Goal: Information Seeking & Learning: Learn about a topic

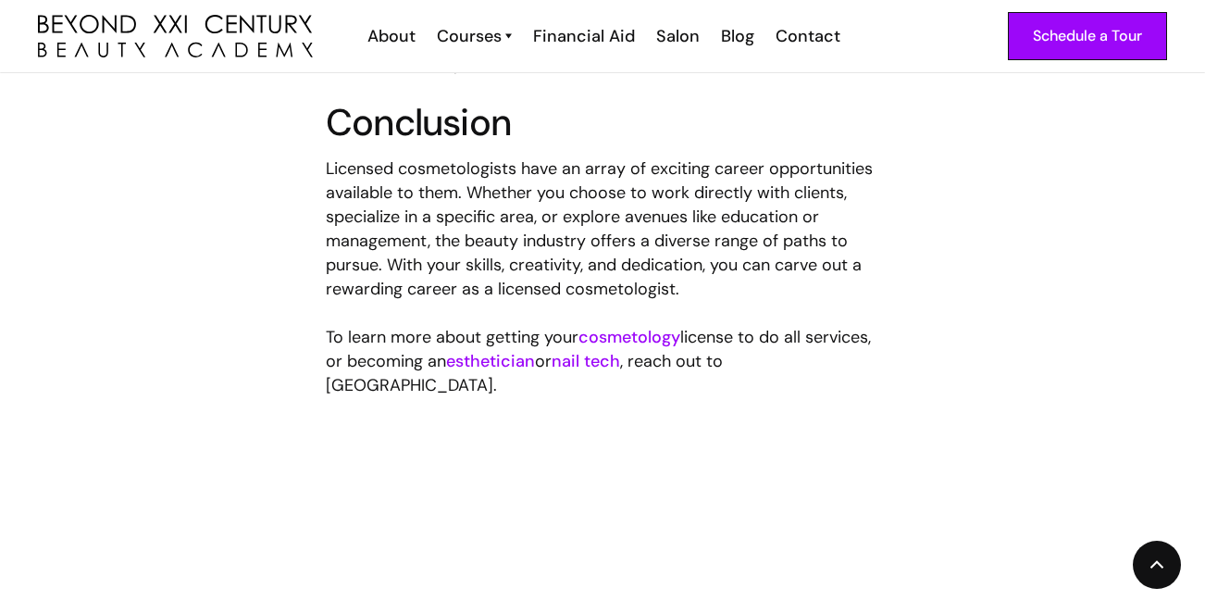
scroll to position [3065, 0]
click at [535, 360] on link "esthetician" at bounding box center [490, 359] width 89 height 22
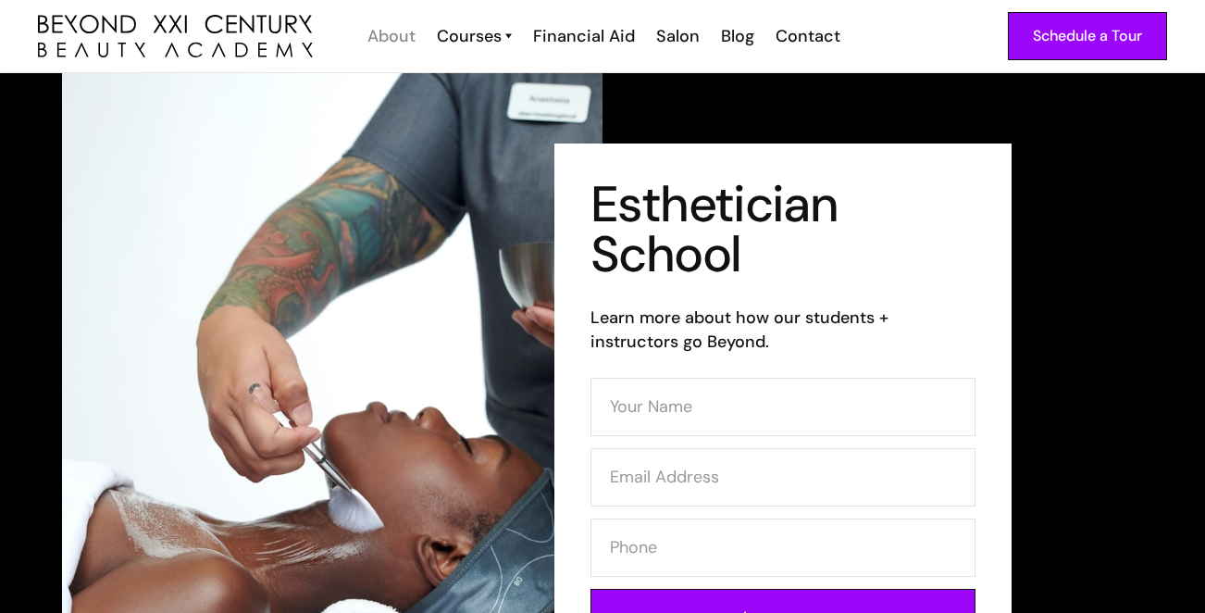
click at [403, 38] on div "About" at bounding box center [391, 36] width 48 height 24
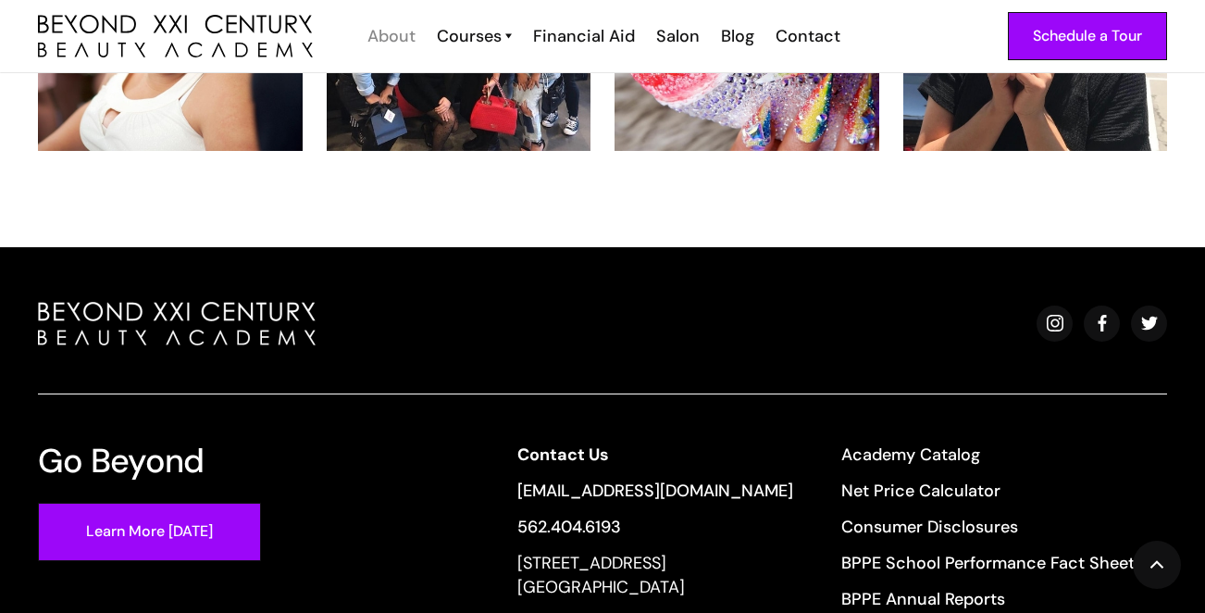
scroll to position [4030, 0]
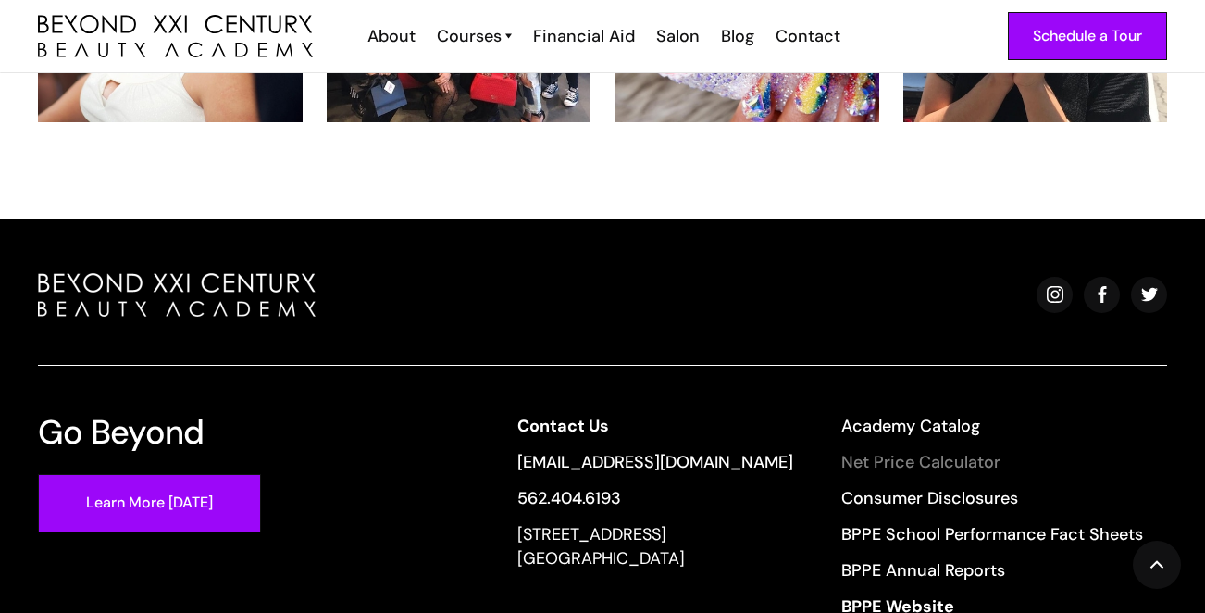
click at [891, 450] on link "Net Price Calculator" at bounding box center [992, 462] width 302 height 24
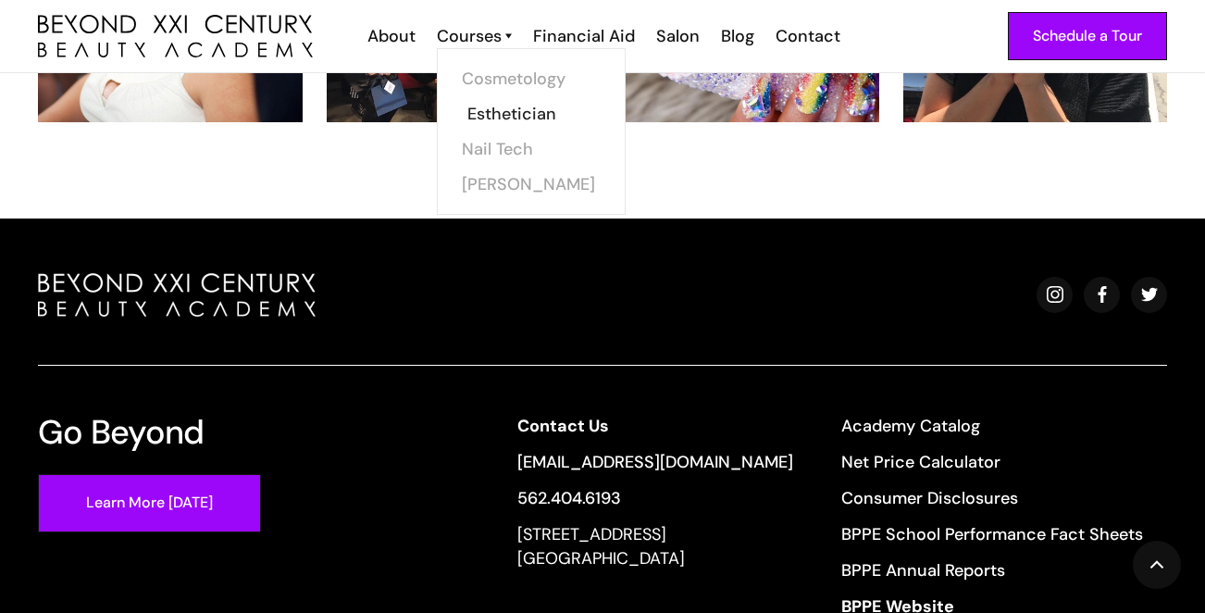
click at [491, 113] on link "Esthetician" at bounding box center [536, 113] width 139 height 35
